Goal: Task Accomplishment & Management: Use online tool/utility

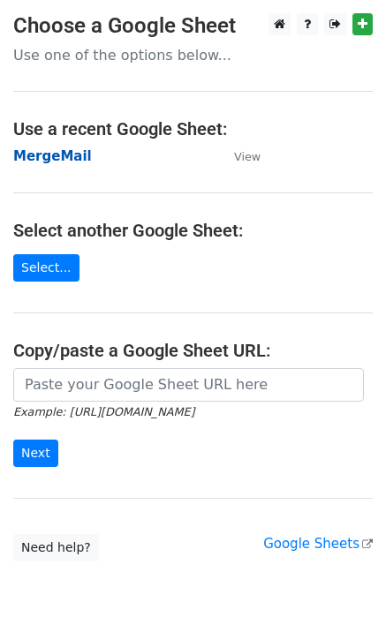
click at [70, 158] on strong "MergeMail" at bounding box center [52, 156] width 79 height 16
click at [66, 154] on strong "MergeMail" at bounding box center [52, 156] width 79 height 16
click at [31, 156] on strong "MergeMail" at bounding box center [52, 156] width 79 height 16
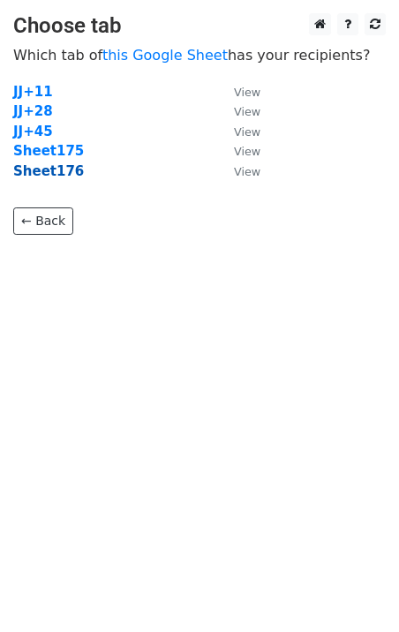
click at [68, 178] on strong "Sheet176" at bounding box center [48, 171] width 71 height 16
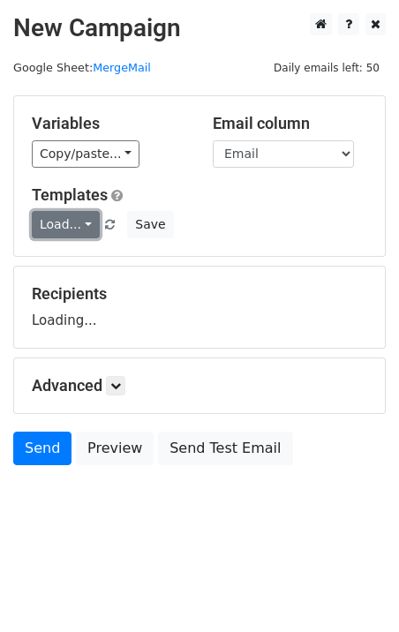
click at [73, 226] on link "Load..." at bounding box center [66, 224] width 68 height 27
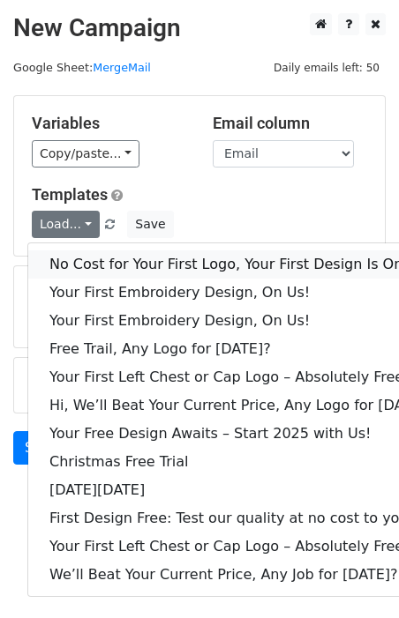
click at [106, 257] on link "No Cost for Your First Logo, Your First Design Is On Us!" at bounding box center [241, 265] width 426 height 28
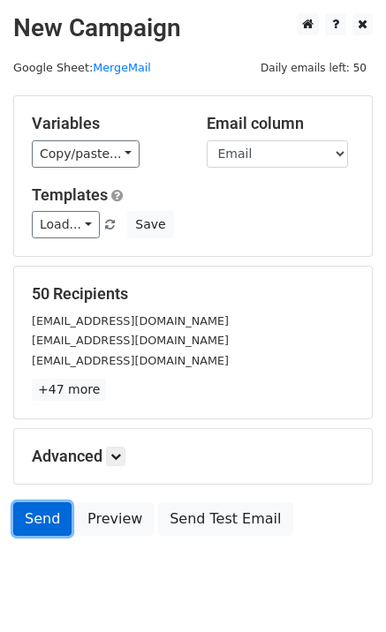
click at [28, 514] on link "Send" at bounding box center [42, 519] width 58 height 34
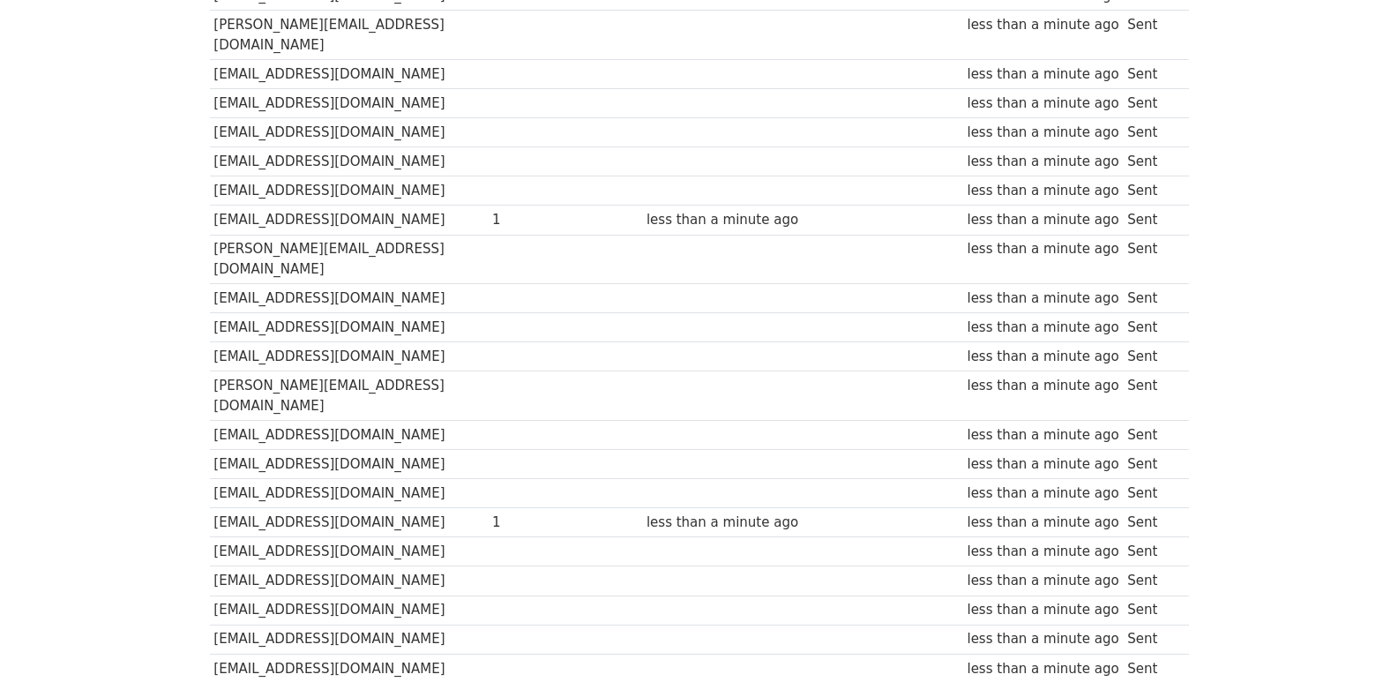
scroll to position [1228, 0]
